Goal: Go to known website

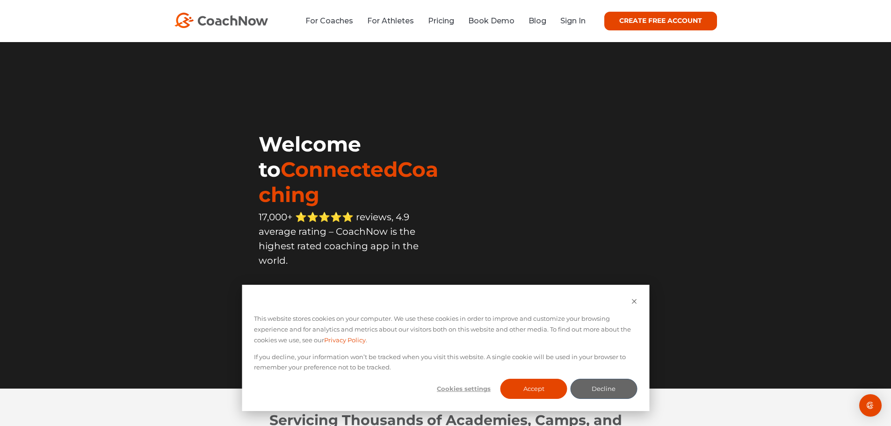
click at [577, 26] on li "Sign In" at bounding box center [569, 21] width 32 height 12
click at [578, 19] on link "Sign In" at bounding box center [572, 20] width 25 height 9
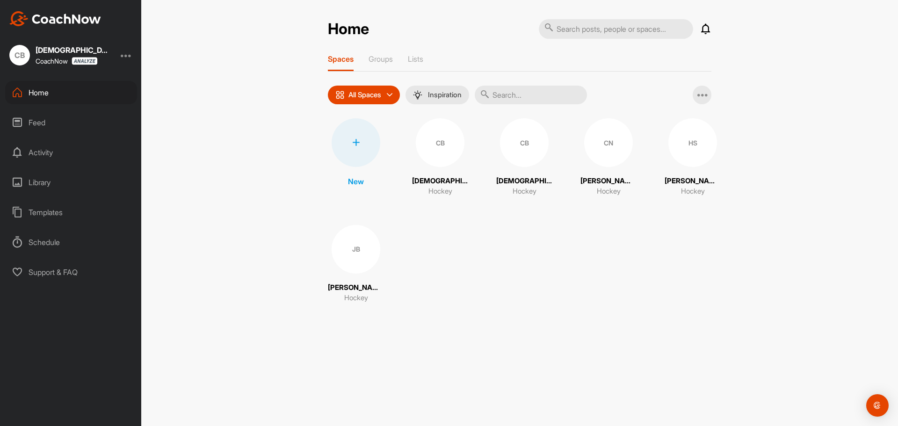
click at [679, 149] on div "HS" at bounding box center [692, 142] width 49 height 49
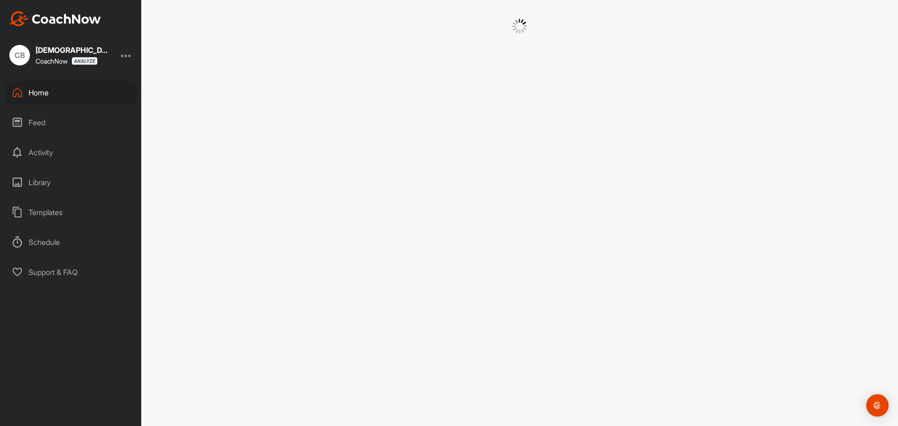
click at [679, 149] on div at bounding box center [519, 213] width 757 height 426
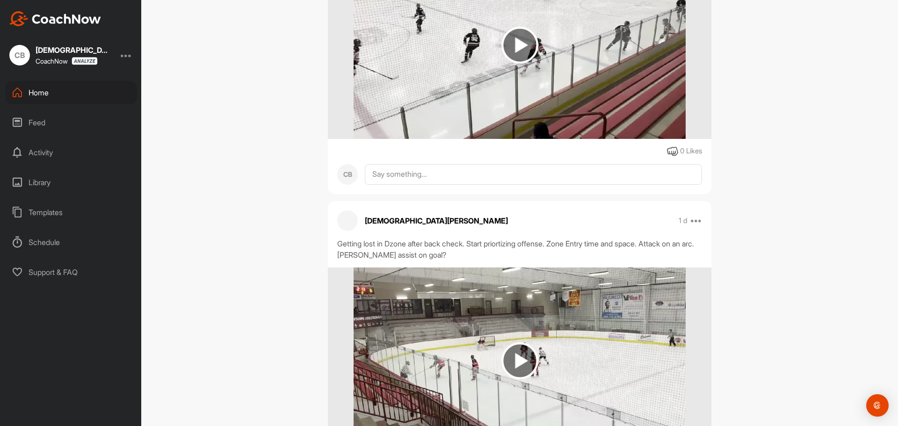
scroll to position [655, 0]
